Goal: Task Accomplishment & Management: Complete application form

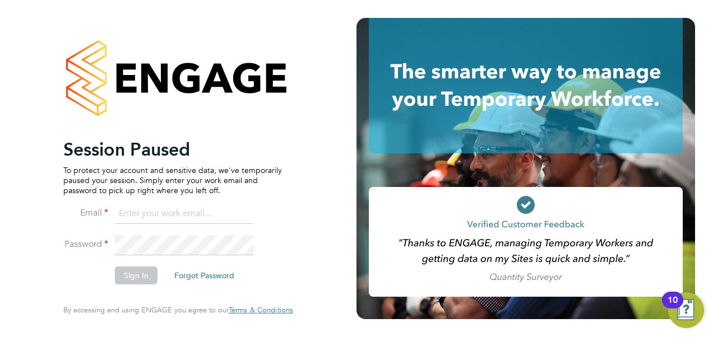
click at [136, 212] on input at bounding box center [184, 214] width 138 height 20
type input "Amelia.Kelly@hays.com"
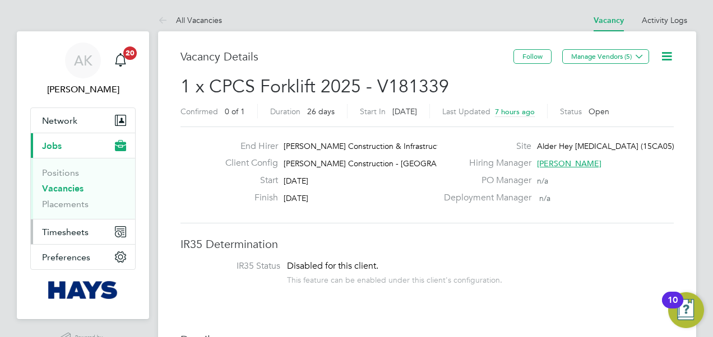
click at [68, 230] on span "Timesheets" at bounding box center [65, 232] width 47 height 11
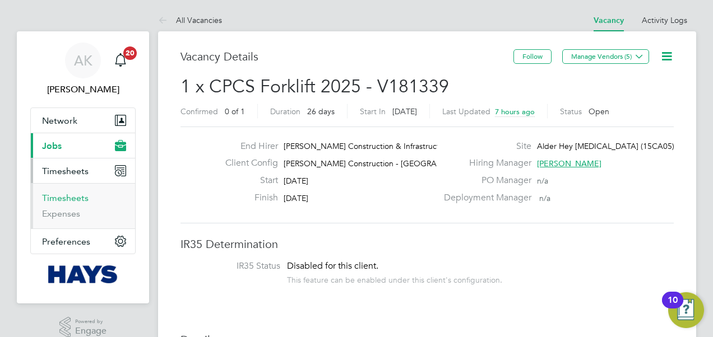
click at [75, 194] on link "Timesheets" at bounding box center [65, 198] width 47 height 11
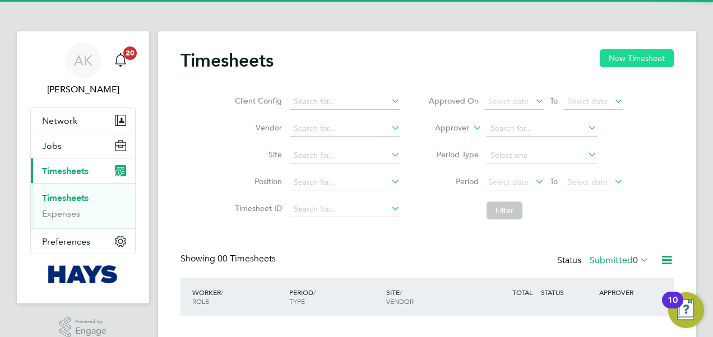
click at [616, 52] on button "New Timesheet" at bounding box center [637, 58] width 74 height 18
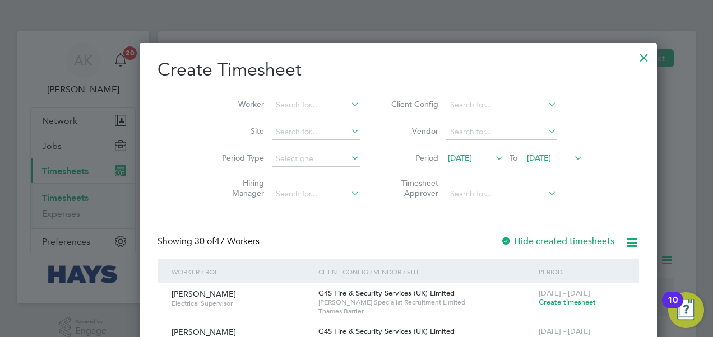
scroll to position [2299, 434]
click at [284, 101] on input at bounding box center [316, 106] width 88 height 16
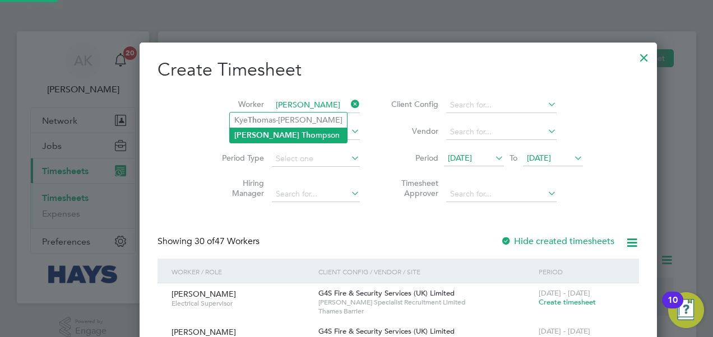
click at [254, 139] on li "[PERSON_NAME] mpson" at bounding box center [288, 135] width 117 height 15
type input "[PERSON_NAME]"
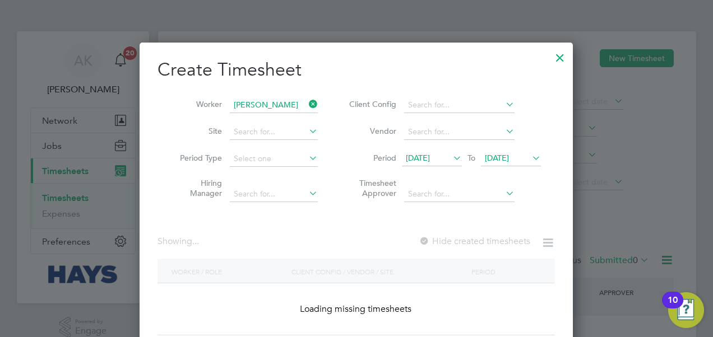
scroll to position [316, 434]
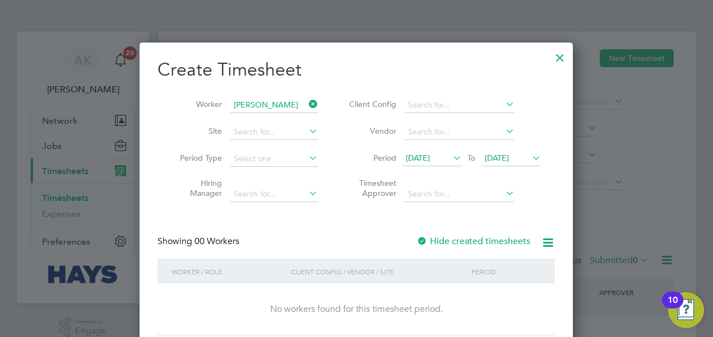
click at [489, 158] on span "[DATE]" at bounding box center [497, 158] width 24 height 10
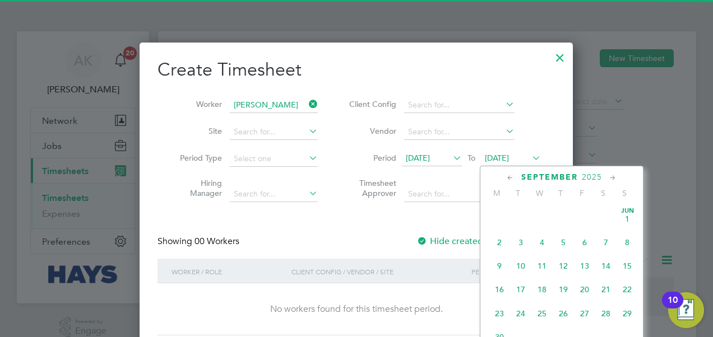
scroll to position [384, 0]
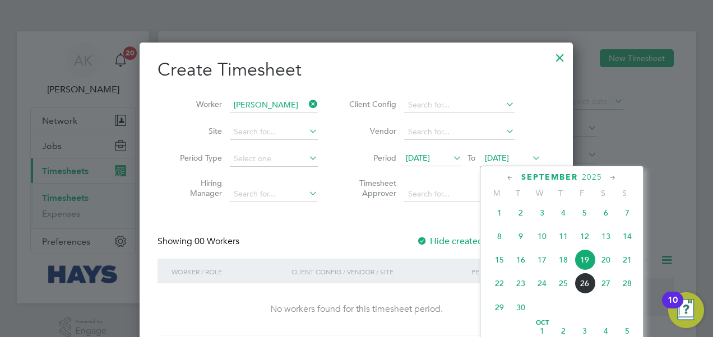
click at [590, 293] on span "26" at bounding box center [584, 283] width 21 height 21
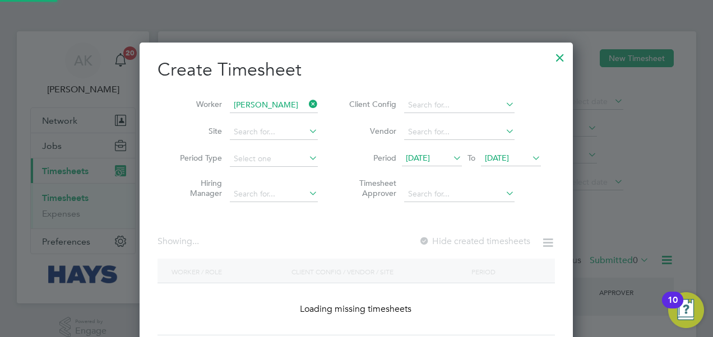
scroll to position [316, 434]
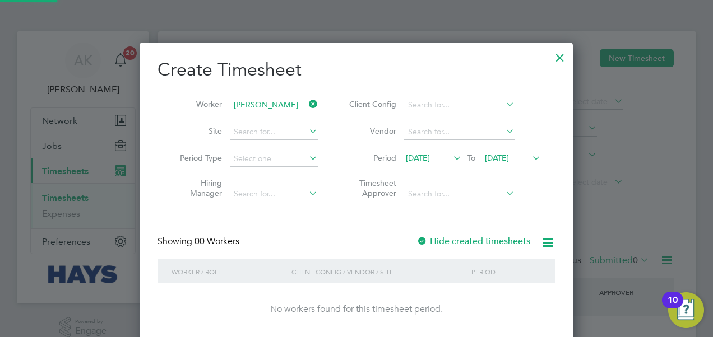
click at [443, 241] on label "Hide created timesheets" at bounding box center [473, 241] width 114 height 11
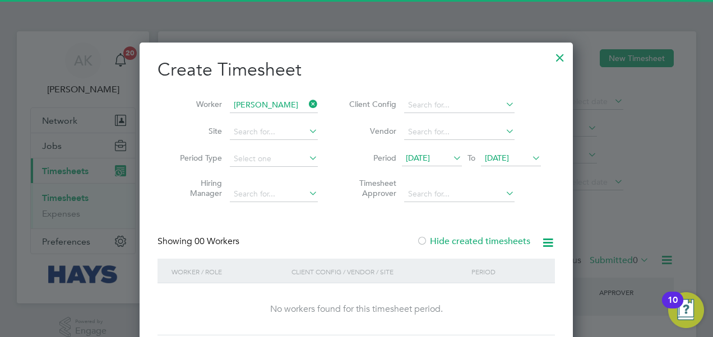
click at [430, 153] on span "[DATE]" at bounding box center [418, 158] width 24 height 10
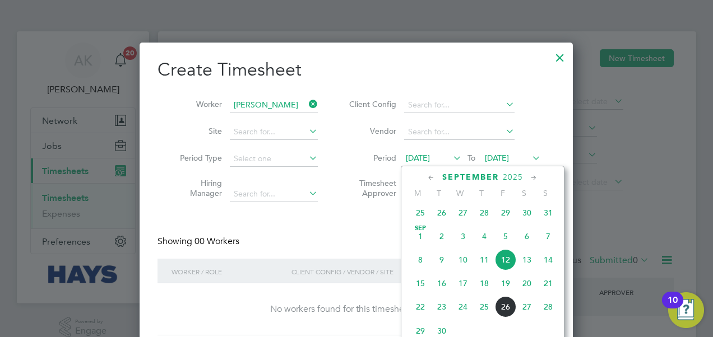
click at [418, 303] on div "[DATE] 2 3 4 5 6 7 8 9 10 11 12 13 14 15 16 17 18 19 20 21 22 23 24 25 26 27 28…" at bounding box center [489, 285] width 165 height 118
click at [421, 291] on span "15" at bounding box center [420, 283] width 21 height 21
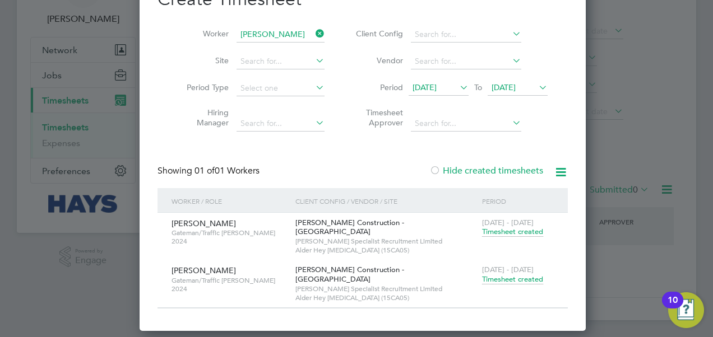
click at [493, 275] on span "Timesheet created" at bounding box center [512, 280] width 61 height 10
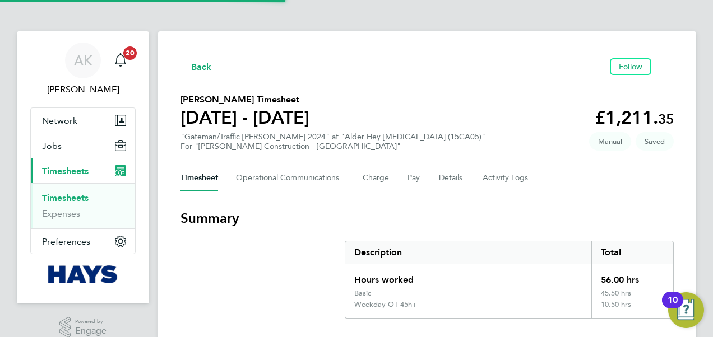
click at [499, 272] on div "Hours worked" at bounding box center [468, 277] width 246 height 25
click at [187, 64] on icon "button" at bounding box center [183, 67] width 7 height 12
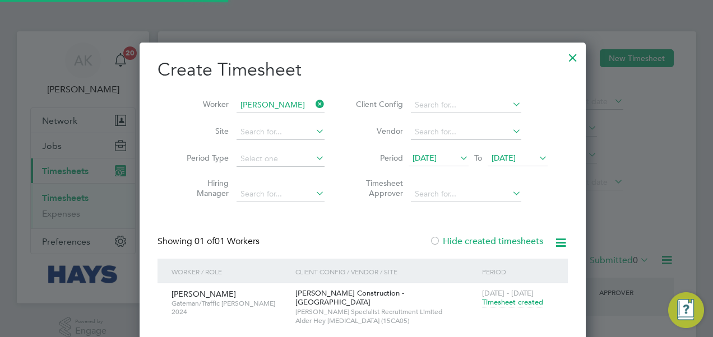
click at [313, 109] on icon at bounding box center [313, 104] width 0 height 16
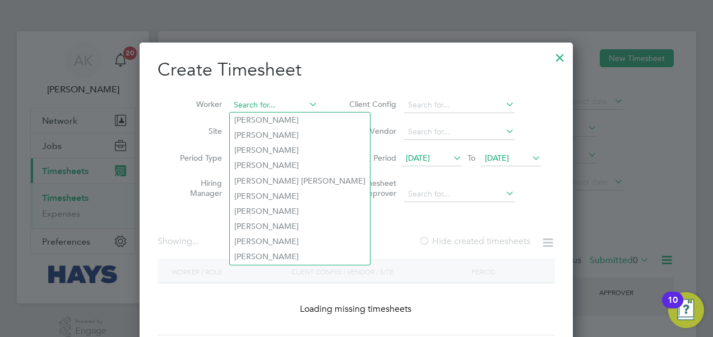
click at [293, 109] on input at bounding box center [274, 106] width 88 height 16
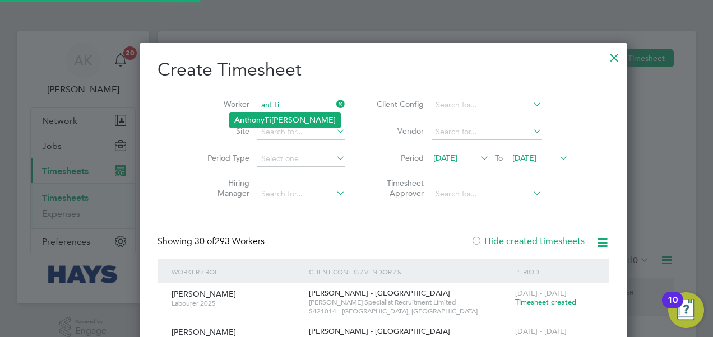
click at [251, 117] on li "Ant hony Ti [PERSON_NAME]" at bounding box center [285, 120] width 110 height 15
type input "[PERSON_NAME]"
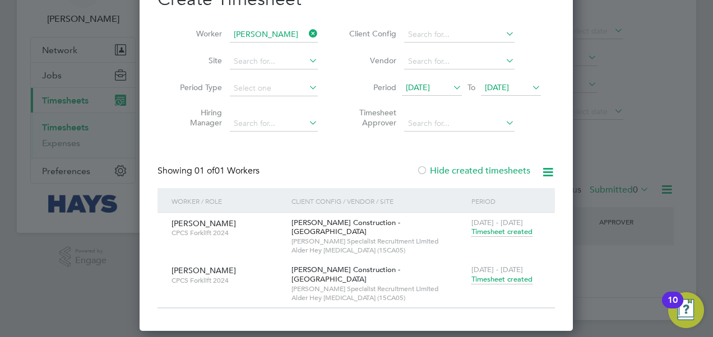
click at [507, 275] on span "Timesheet created" at bounding box center [501, 280] width 61 height 10
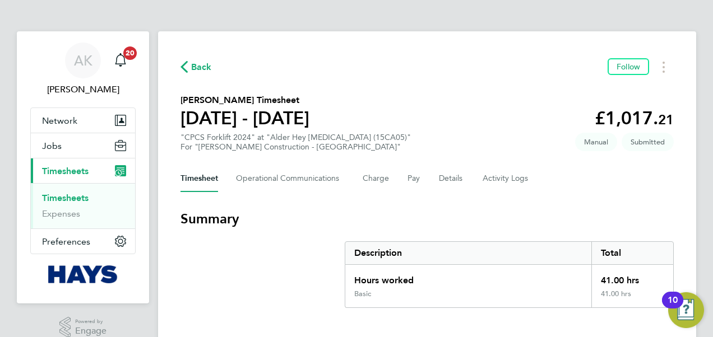
click at [198, 68] on span "Back" at bounding box center [201, 67] width 21 height 13
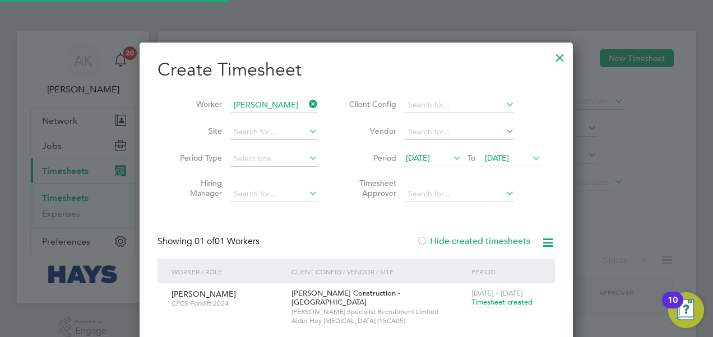
scroll to position [340, 434]
click at [307, 107] on icon at bounding box center [307, 104] width 0 height 16
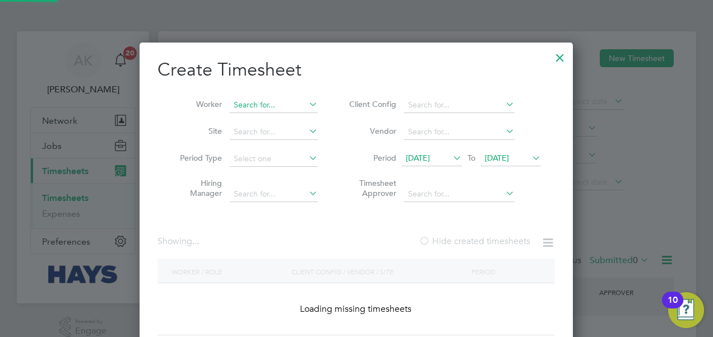
scroll to position [316, 434]
click at [289, 108] on input at bounding box center [274, 106] width 88 height 16
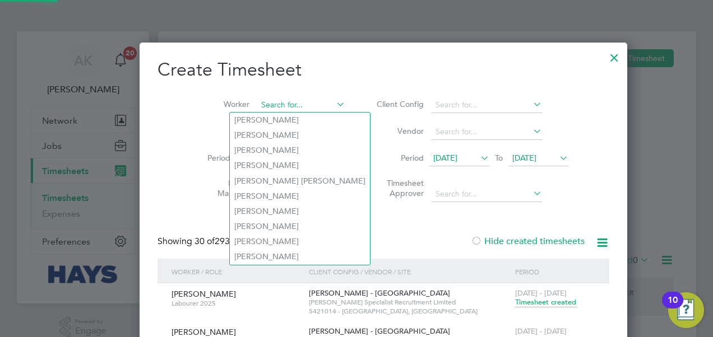
scroll to position [2603, 434]
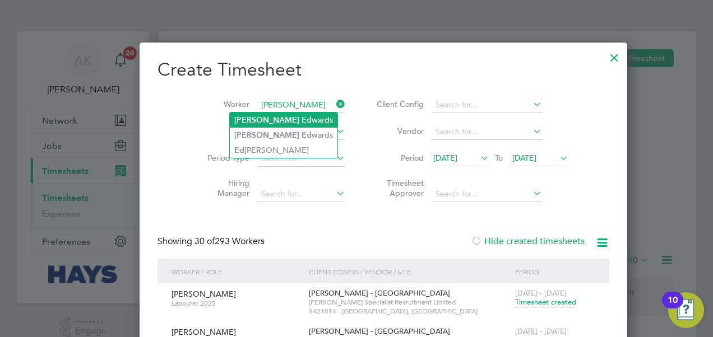
click at [289, 120] on li "[PERSON_NAME] wards" at bounding box center [284, 120] width 108 height 15
type input "[PERSON_NAME]"
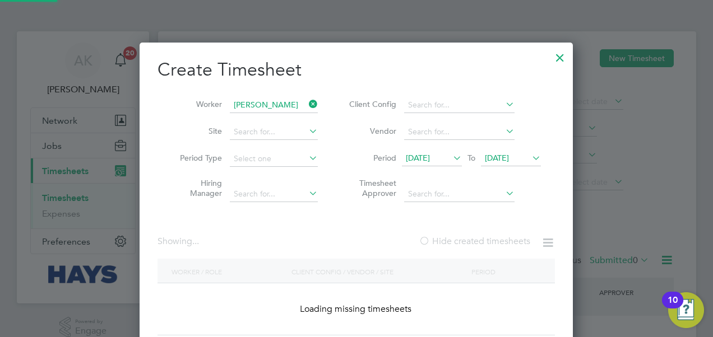
scroll to position [316, 434]
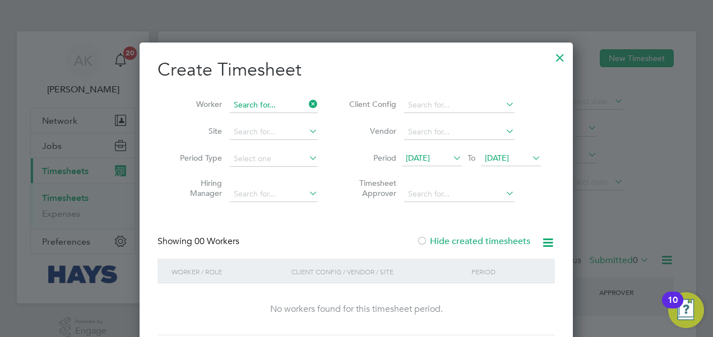
click at [294, 103] on input at bounding box center [274, 106] width 88 height 16
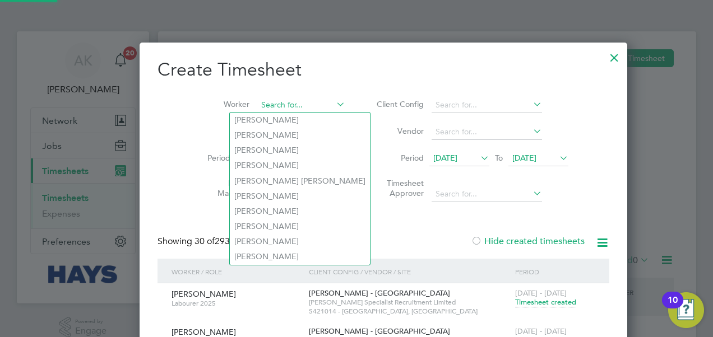
scroll to position [2603, 434]
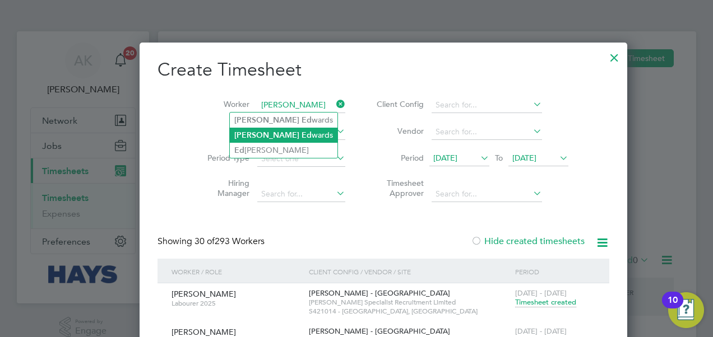
click at [291, 140] on li "[PERSON_NAME] wards" at bounding box center [284, 135] width 108 height 15
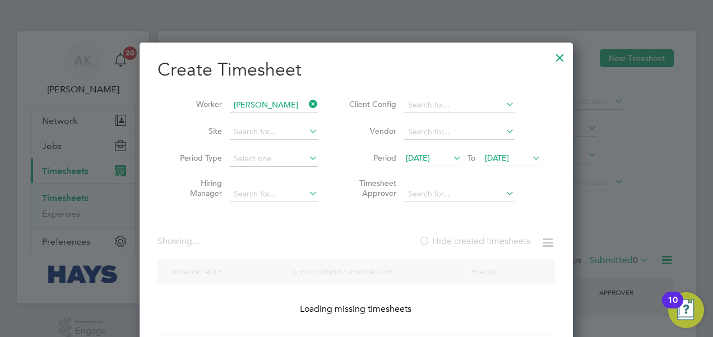
type input "[PERSON_NAME]"
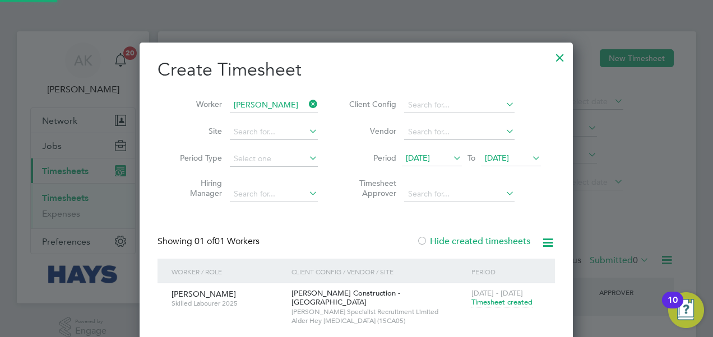
scroll to position [340, 434]
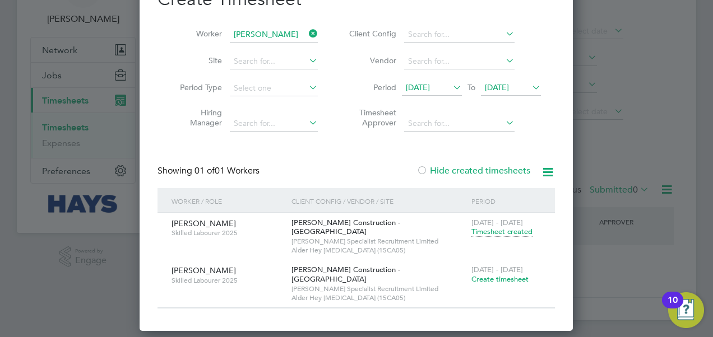
click at [491, 275] on span "Create timesheet" at bounding box center [499, 280] width 57 height 10
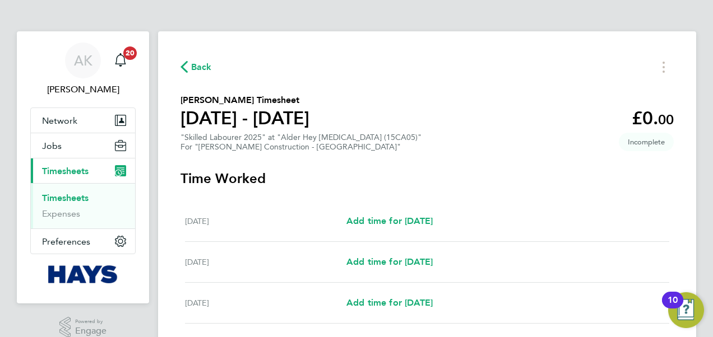
scroll to position [112, 0]
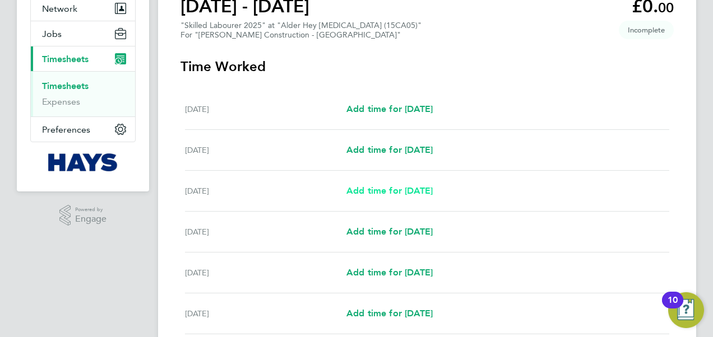
click at [383, 186] on span "Add time for [DATE]" at bounding box center [389, 190] width 86 height 11
select select "30"
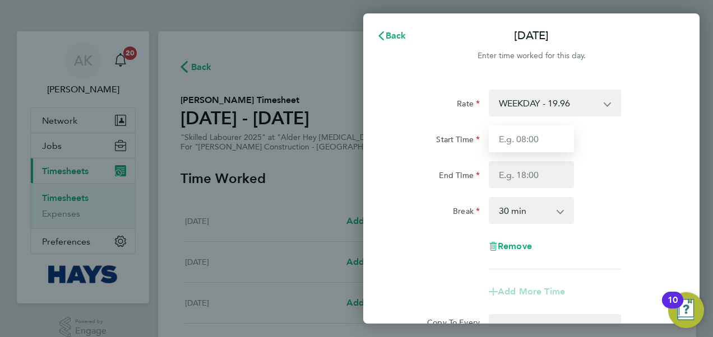
click at [520, 140] on input "Start Time" at bounding box center [531, 139] width 85 height 27
type input "07:00"
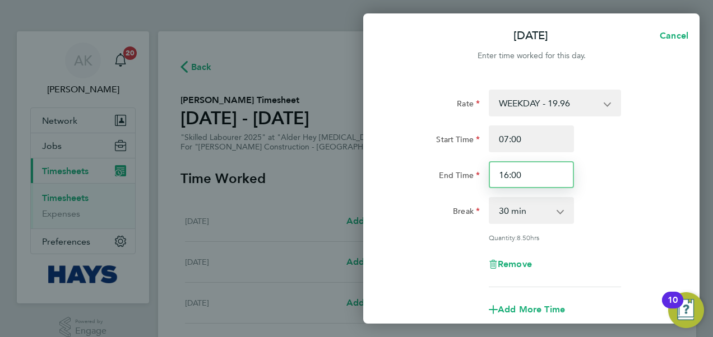
click at [530, 174] on input "16:00" at bounding box center [531, 174] width 85 height 27
drag, startPoint x: 530, startPoint y: 174, endPoint x: 481, endPoint y: 171, distance: 49.4
click at [481, 171] on div "End Time 16:00" at bounding box center [531, 174] width 282 height 27
click at [502, 171] on input "16:00" at bounding box center [531, 174] width 85 height 27
click at [511, 177] on input "16:00" at bounding box center [531, 174] width 85 height 27
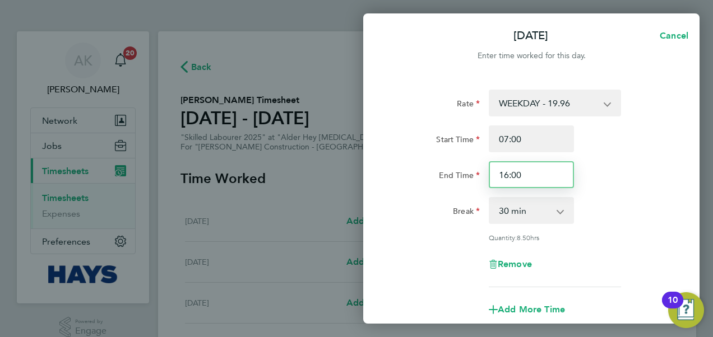
click at [508, 178] on input "16:00" at bounding box center [531, 174] width 85 height 27
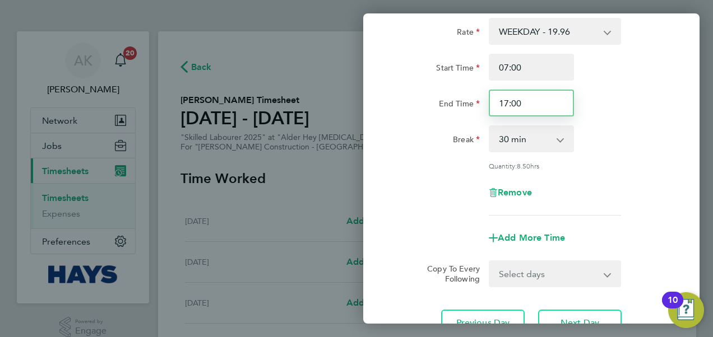
scroll to position [112, 0]
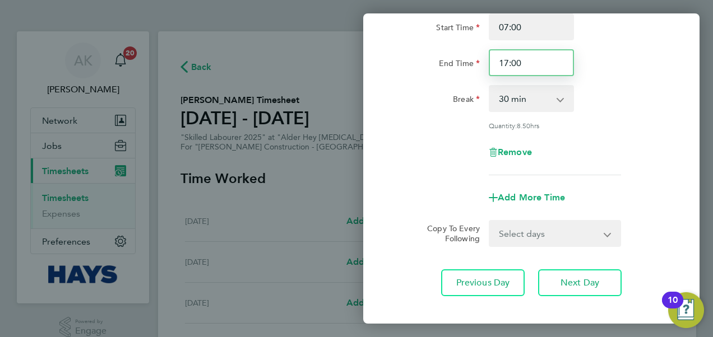
type input "17:00"
click at [588, 157] on div "Remove" at bounding box center [531, 152] width 282 height 27
click at [551, 225] on select "Select days Day [DATE] [DATE] [DATE] [DATE]" at bounding box center [549, 233] width 118 height 25
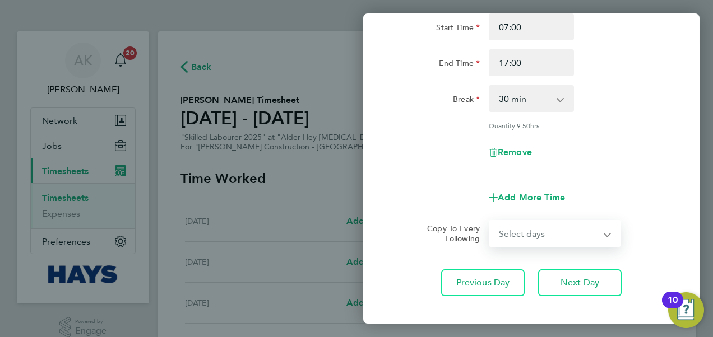
select select "DAY"
click at [490, 221] on select "Select days Day [DATE] [DATE] [DATE] [DATE]" at bounding box center [549, 233] width 118 height 25
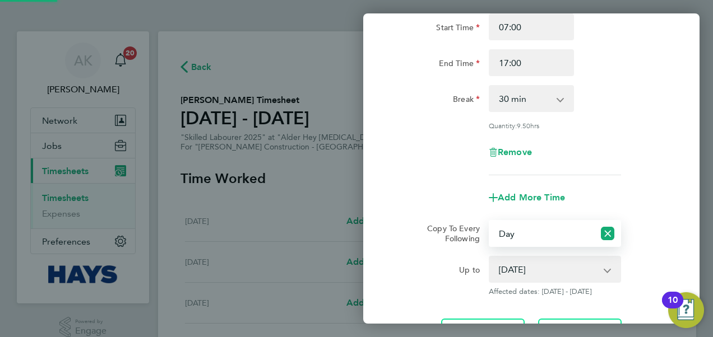
click at [528, 268] on select "[DATE] [DATE] [DATE] [DATE]" at bounding box center [548, 269] width 117 height 25
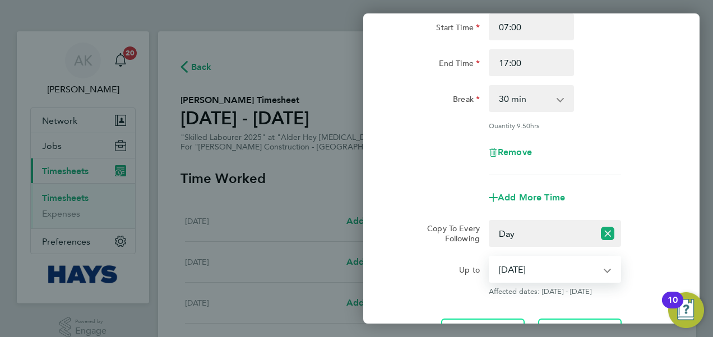
select select "[DATE]"
click at [490, 257] on select "[DATE] [DATE] [DATE] [DATE]" at bounding box center [548, 269] width 117 height 25
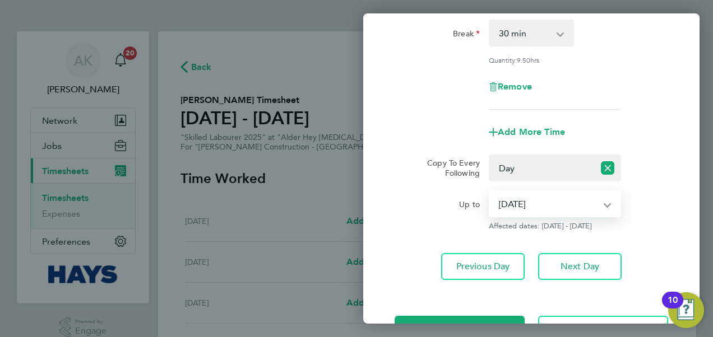
scroll to position [218, 0]
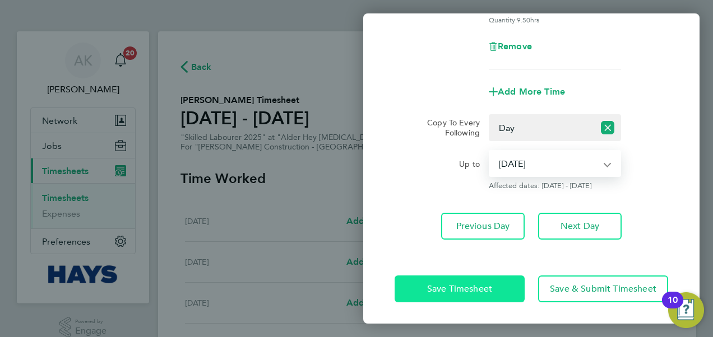
click at [486, 293] on span "Save Timesheet" at bounding box center [459, 289] width 65 height 11
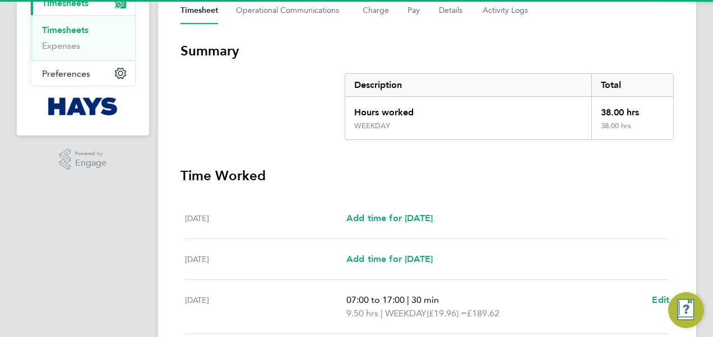
scroll to position [448, 0]
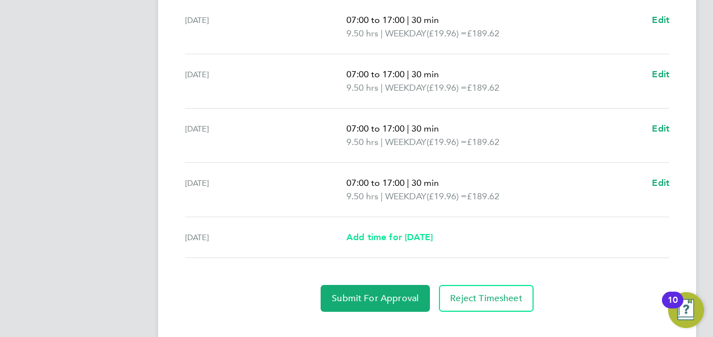
click at [392, 235] on span "Add time for [DATE]" at bounding box center [389, 237] width 86 height 11
select select "30"
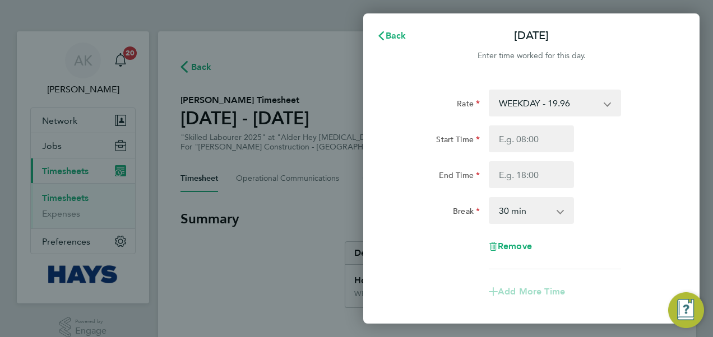
click at [523, 156] on div "Start Time End Time" at bounding box center [531, 157] width 282 height 63
click at [531, 141] on input "Start Time" at bounding box center [531, 139] width 85 height 27
type input "07:00"
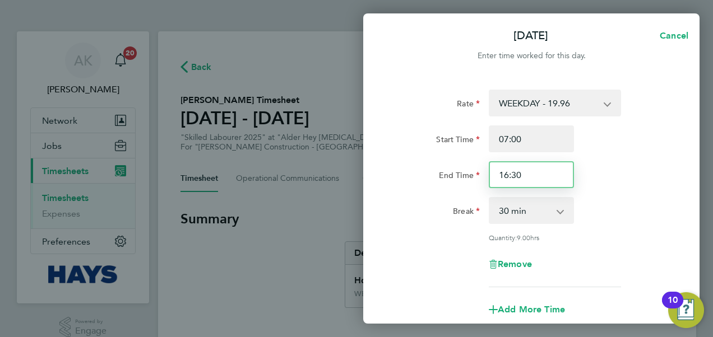
click at [504, 175] on input "16:30" at bounding box center [531, 174] width 85 height 27
click at [528, 177] on input "16:30" at bounding box center [531, 174] width 85 height 27
type input "16:00"
click at [607, 164] on div "End Time 16:00" at bounding box center [531, 174] width 282 height 27
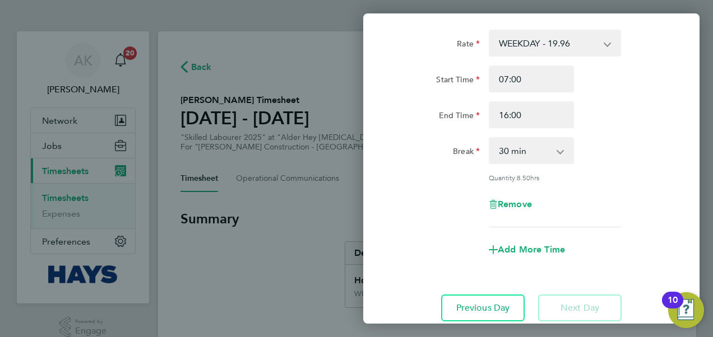
scroll to position [142, 0]
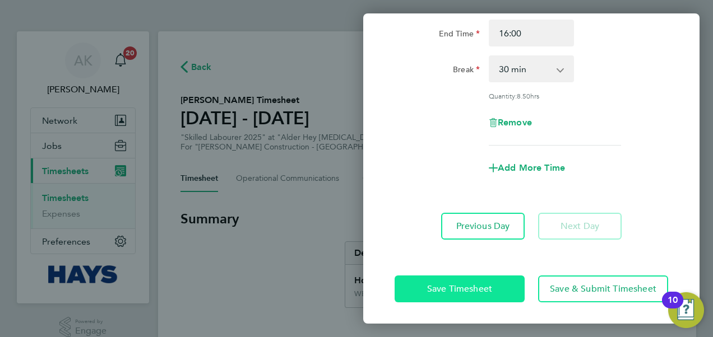
click at [459, 298] on button "Save Timesheet" at bounding box center [460, 289] width 130 height 27
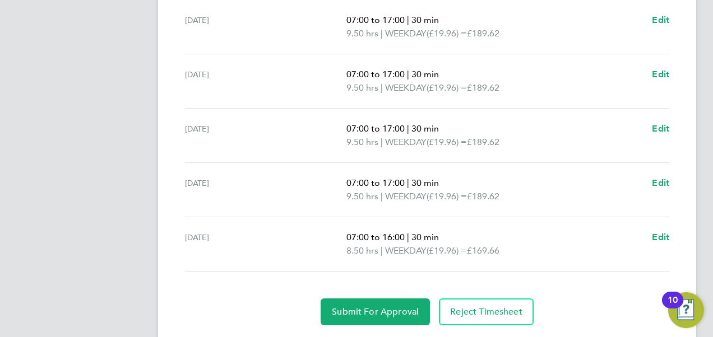
scroll to position [479, 0]
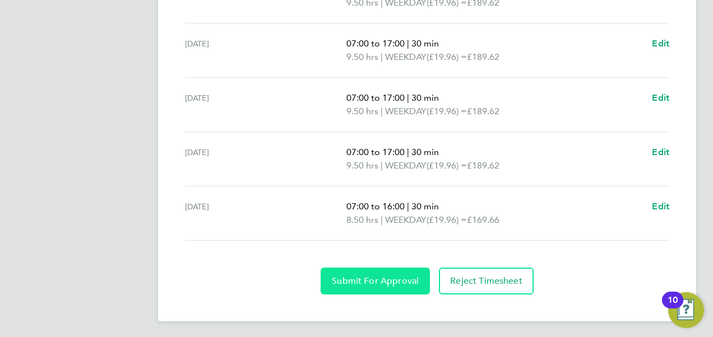
click at [388, 272] on button "Submit For Approval" at bounding box center [375, 281] width 109 height 27
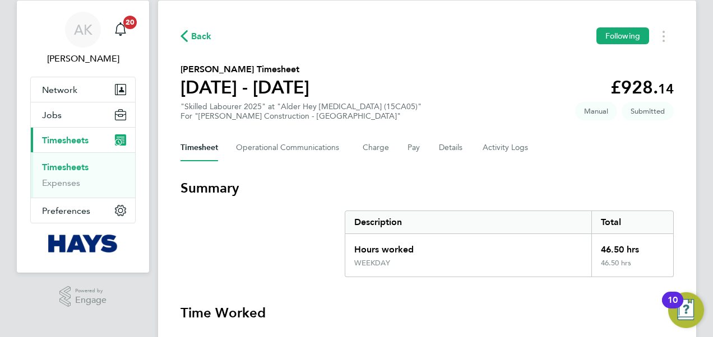
scroll to position [0, 0]
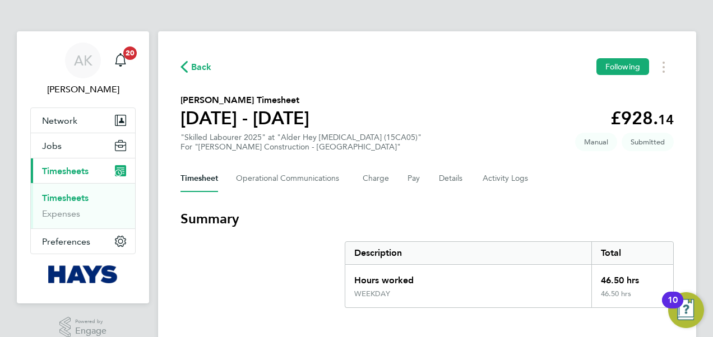
click at [198, 62] on span "Back" at bounding box center [201, 67] width 21 height 13
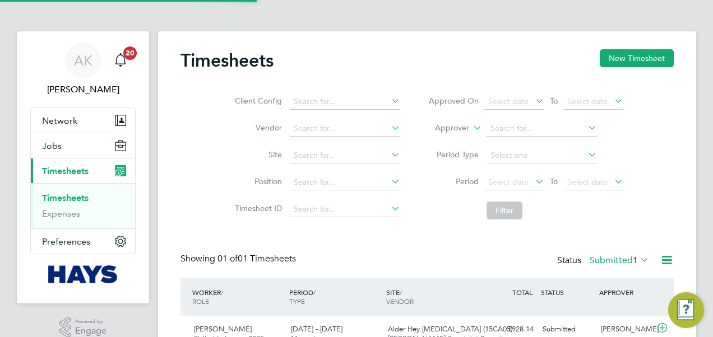
scroll to position [28, 97]
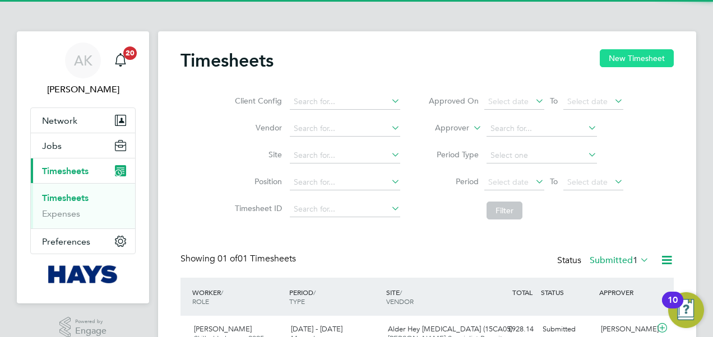
click at [621, 53] on button "New Timesheet" at bounding box center [637, 58] width 74 height 18
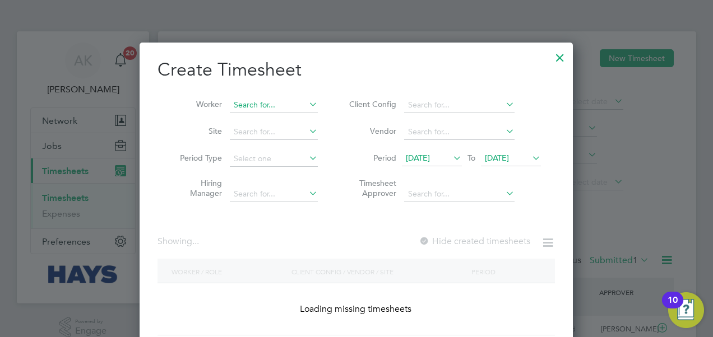
scroll to position [316, 434]
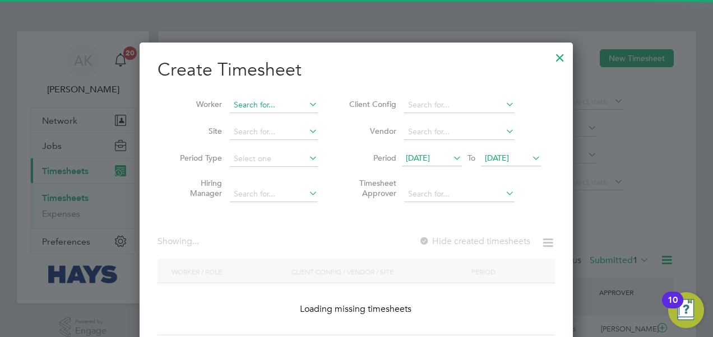
click at [287, 105] on input at bounding box center [274, 106] width 88 height 16
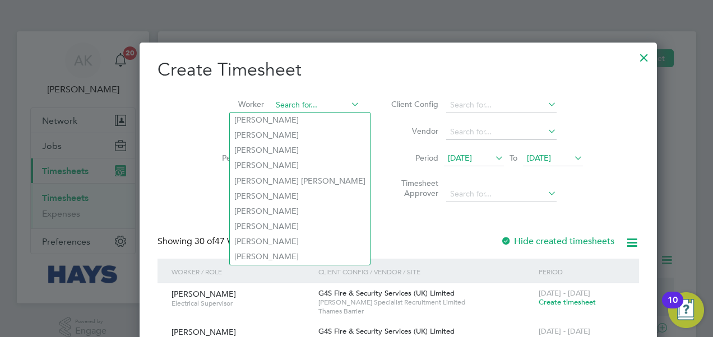
scroll to position [2299, 434]
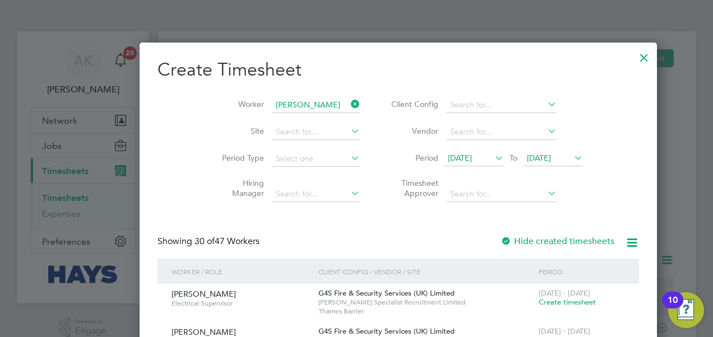
click at [273, 122] on li "[PERSON_NAME] Mc latchy" at bounding box center [274, 120] width 89 height 15
type input "[PERSON_NAME]"
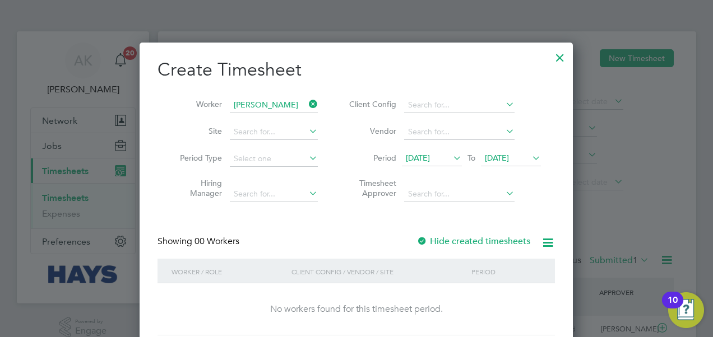
scroll to position [316, 434]
click at [488, 161] on span "[DATE]" at bounding box center [497, 158] width 24 height 10
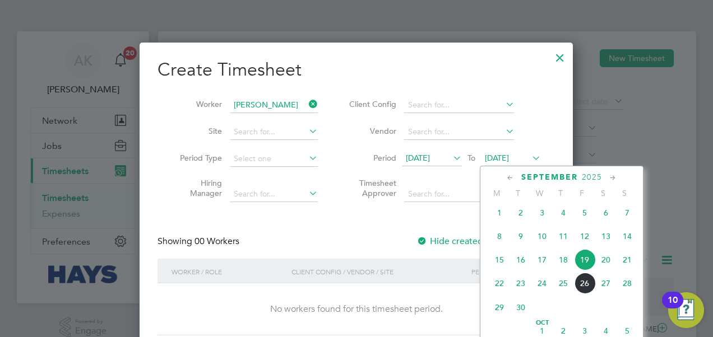
click at [581, 288] on span "26" at bounding box center [584, 283] width 21 height 21
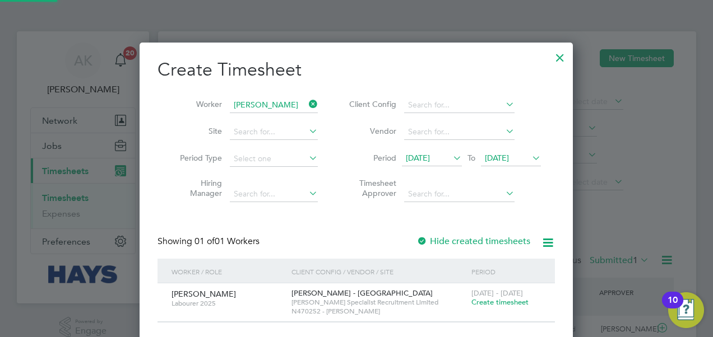
scroll to position [302, 434]
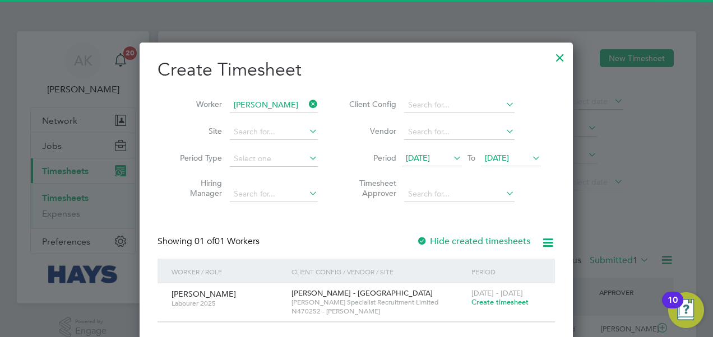
click at [430, 153] on span "[DATE]" at bounding box center [418, 158] width 24 height 10
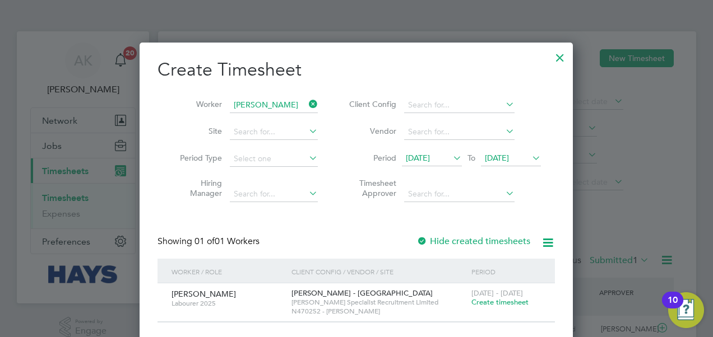
scroll to position [361, 0]
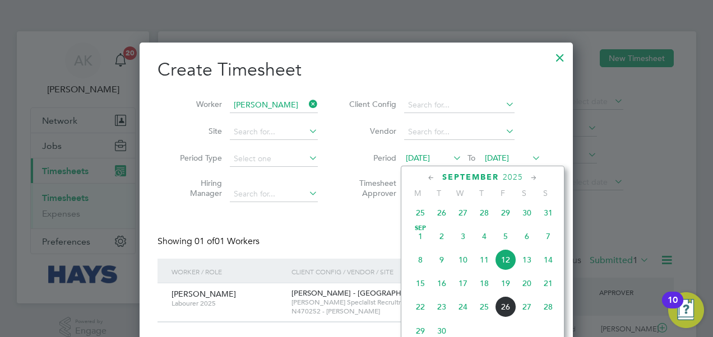
click at [417, 315] on span "22" at bounding box center [420, 306] width 21 height 21
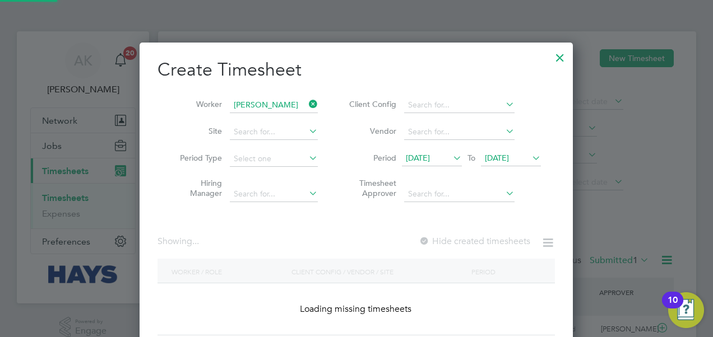
scroll to position [302, 434]
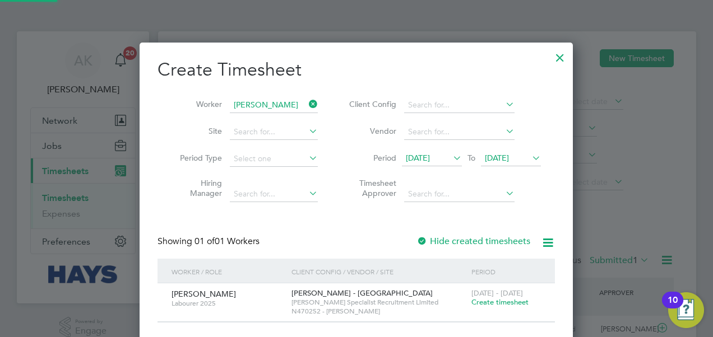
click at [493, 303] on span "Create timesheet" at bounding box center [499, 303] width 57 height 10
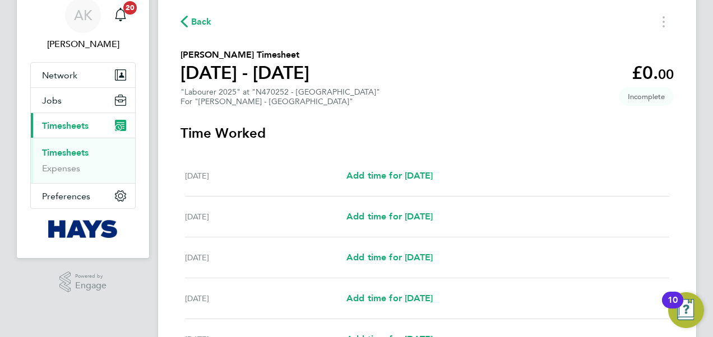
scroll to position [56, 0]
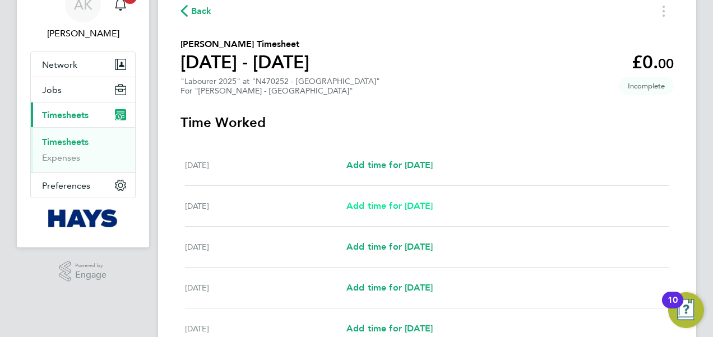
click at [372, 208] on span "Add time for [DATE]" at bounding box center [389, 206] width 86 height 11
select select "60"
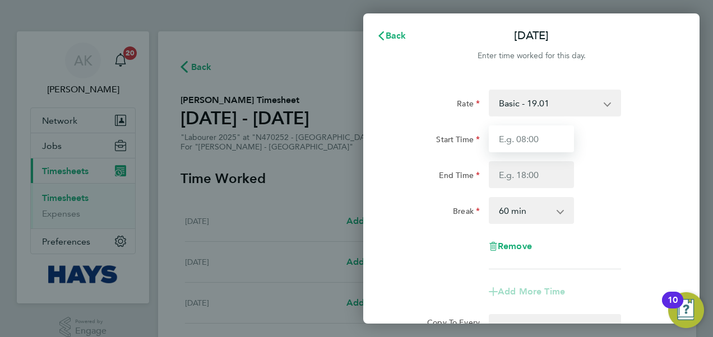
click at [521, 140] on input "Start Time" at bounding box center [531, 139] width 85 height 27
type input "07:00"
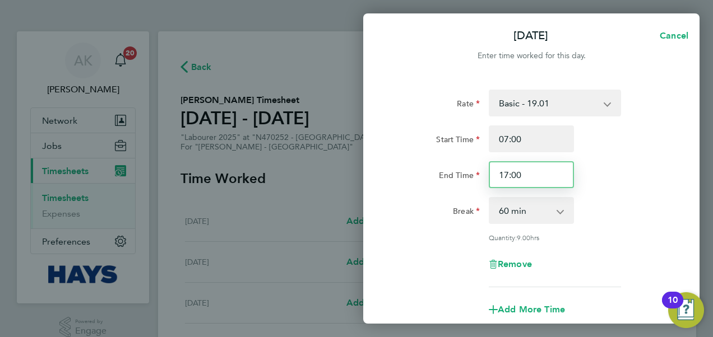
click at [509, 176] on input "17:00" at bounding box center [531, 174] width 85 height 27
type input "16:00"
click at [621, 216] on div "Break 0 min 15 min 30 min 45 min 60 min 75 min 90 min" at bounding box center [531, 210] width 282 height 27
click at [527, 205] on select "0 min 15 min 30 min 45 min 60 min 75 min 90 min" at bounding box center [524, 210] width 69 height 25
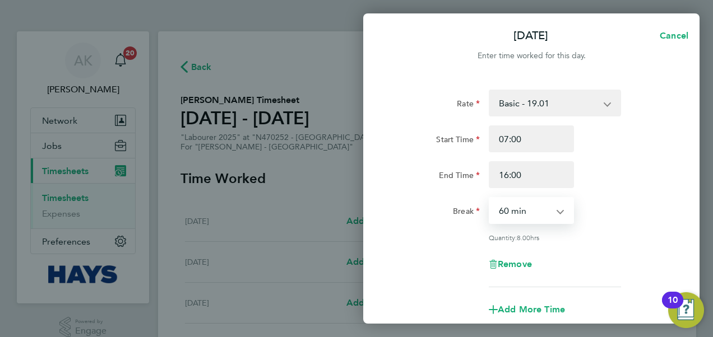
click at [539, 217] on select "0 min 15 min 30 min 45 min 60 min 75 min 90 min" at bounding box center [524, 210] width 69 height 25
select select "30"
click at [490, 198] on select "0 min 15 min 30 min 45 min 60 min 75 min 90 min" at bounding box center [524, 210] width 69 height 25
